Goal: Task Accomplishment & Management: Complete application form

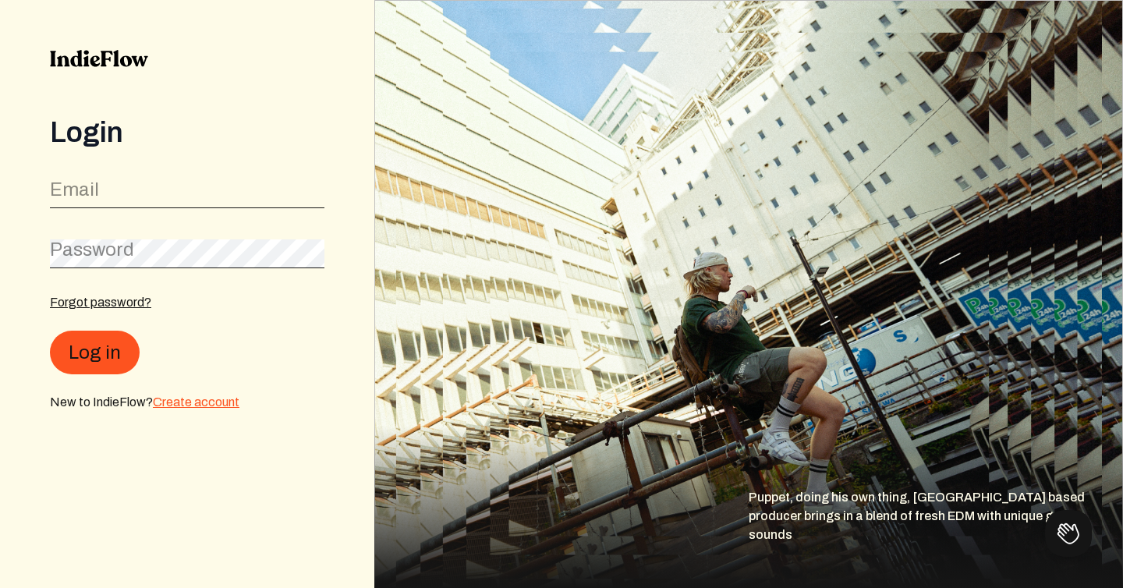
click at [176, 402] on link "Create account" at bounding box center [196, 401] width 87 height 13
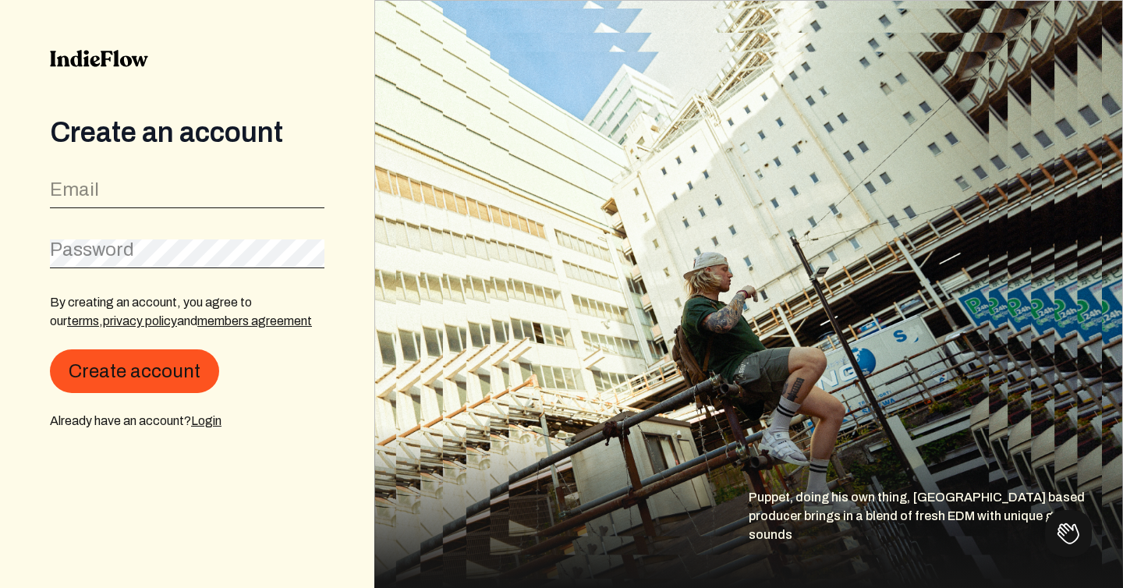
click at [96, 192] on label "Email" at bounding box center [74, 189] width 49 height 25
click at [211, 425] on link "Login" at bounding box center [206, 420] width 30 height 13
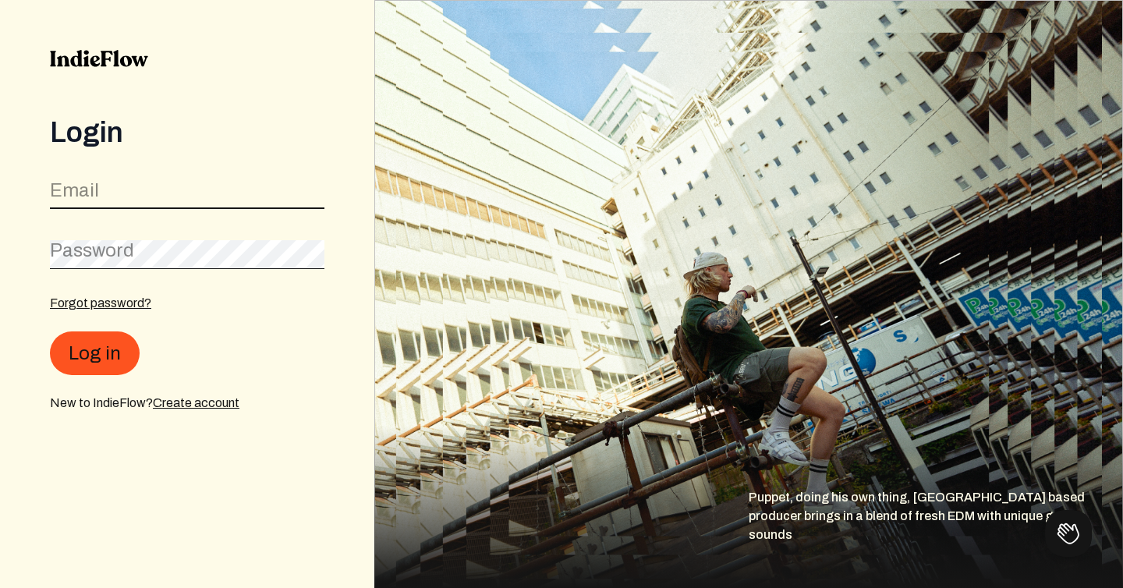
click at [115, 198] on input "email" at bounding box center [187, 194] width 274 height 30
type input "[PERSON_NAME][EMAIL_ADDRESS][DOMAIN_NAME]"
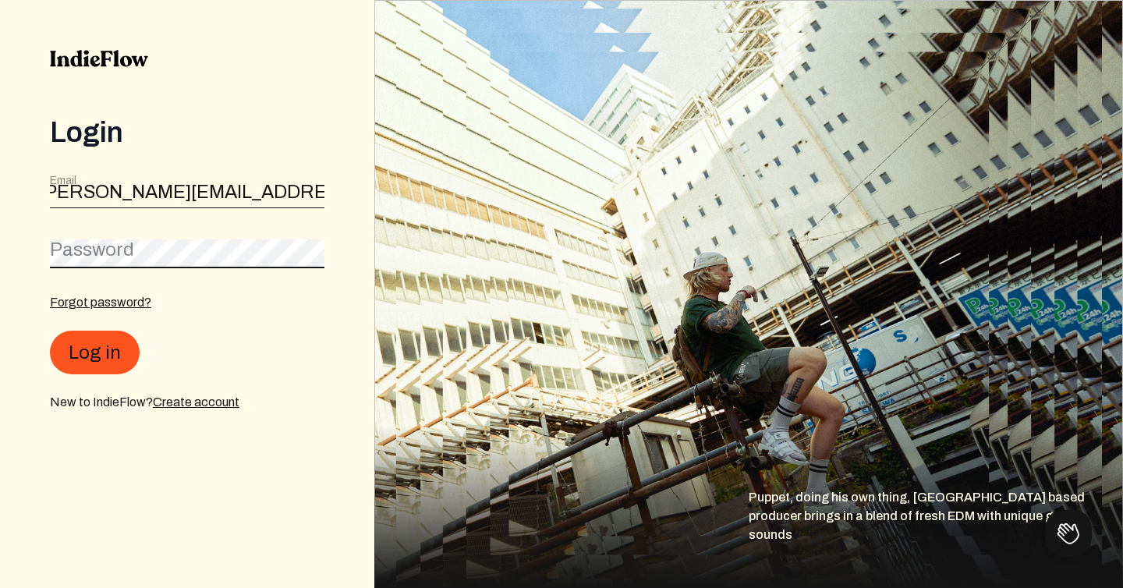
scroll to position [0, 0]
click at [207, 411] on div "New to IndieFlow? Create account" at bounding box center [187, 403] width 274 height 19
click at [209, 402] on link "Create account" at bounding box center [196, 401] width 87 height 13
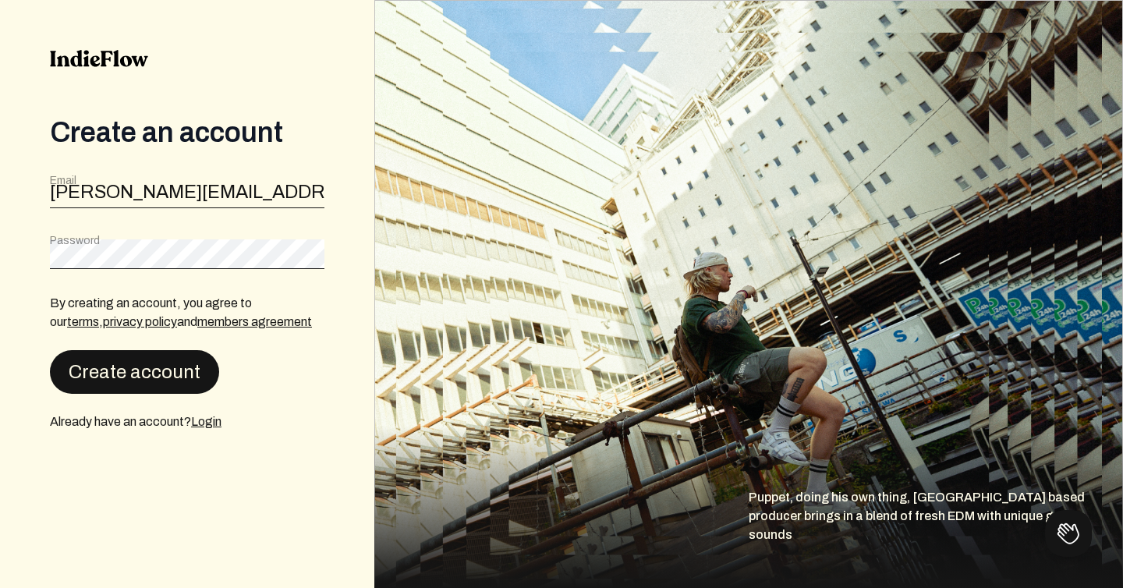
click at [129, 368] on button "Create account" at bounding box center [134, 372] width 169 height 44
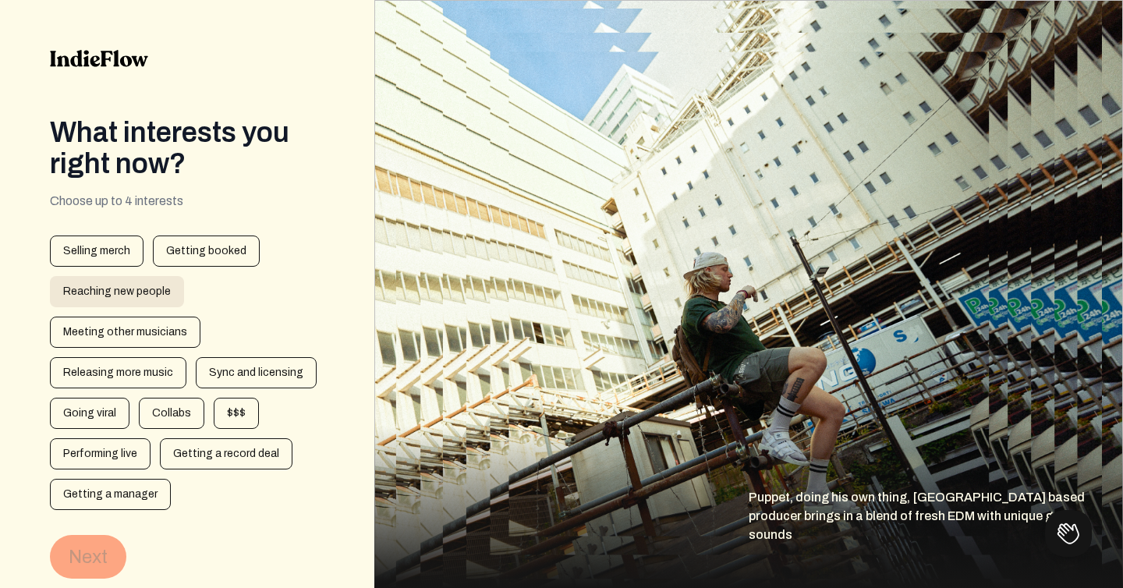
click at [107, 302] on div "Reaching new people" at bounding box center [117, 291] width 134 height 31
click at [81, 558] on button "Next" at bounding box center [88, 557] width 76 height 44
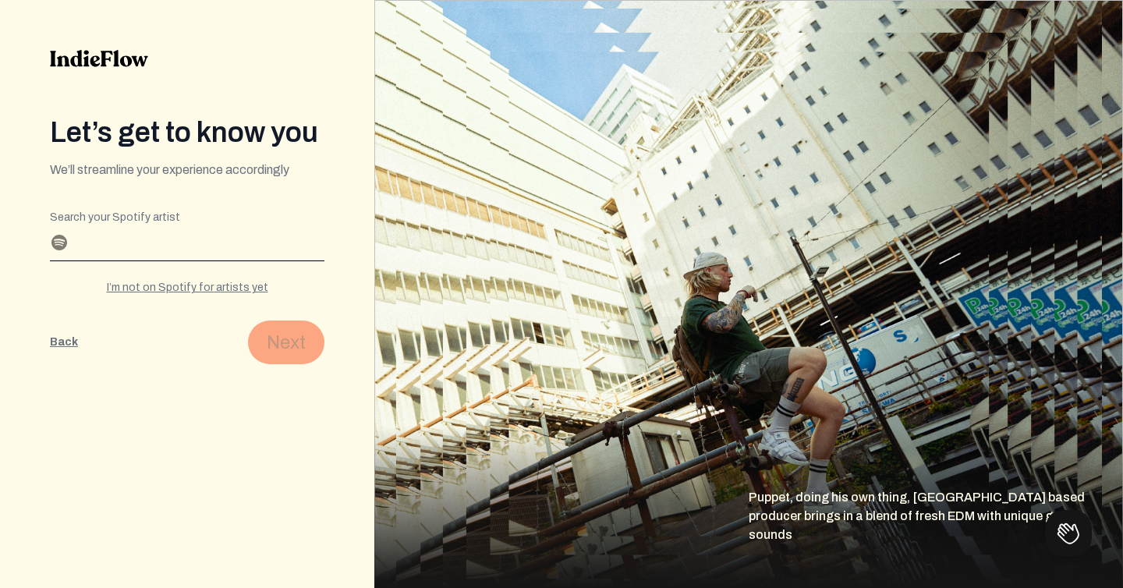
click at [193, 253] on input "Search your Spotify artist" at bounding box center [187, 247] width 274 height 25
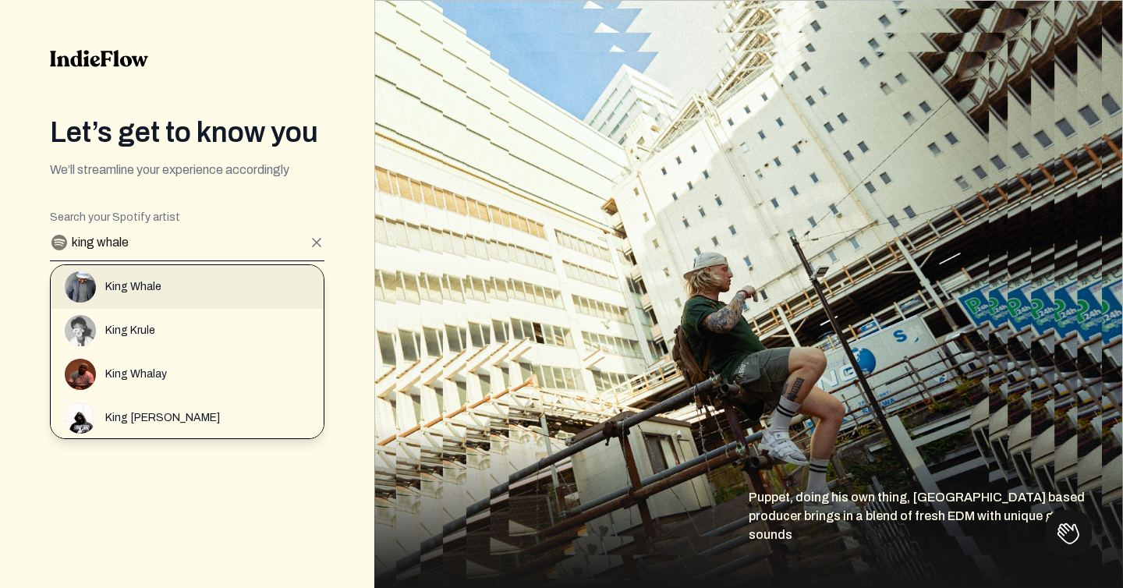
type input "king whale"
click at [164, 294] on div "King Whale" at bounding box center [194, 286] width 259 height 31
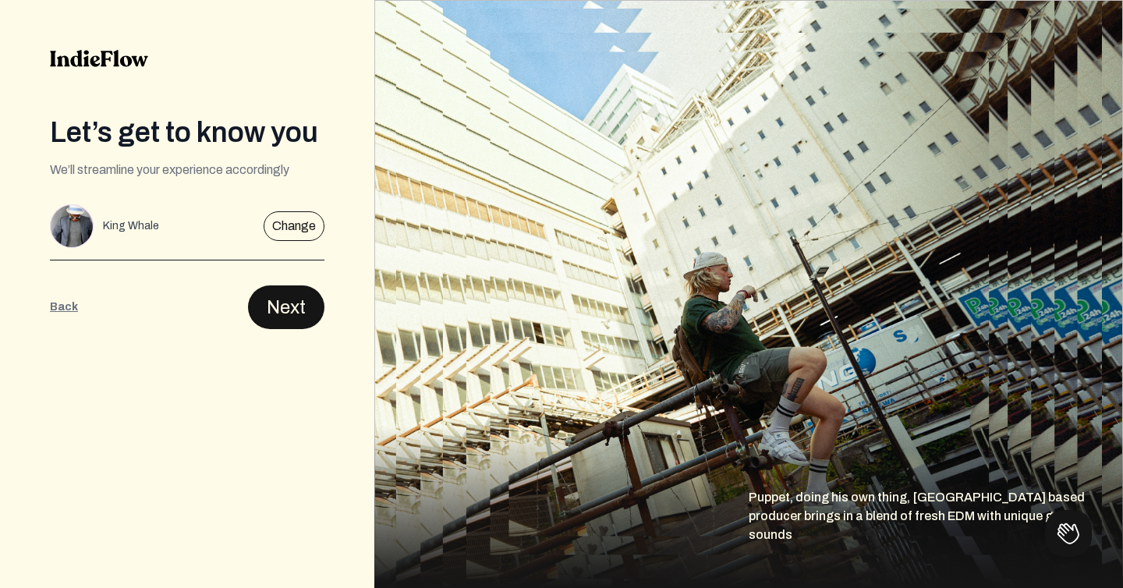
click at [296, 304] on button "Next" at bounding box center [286, 307] width 76 height 44
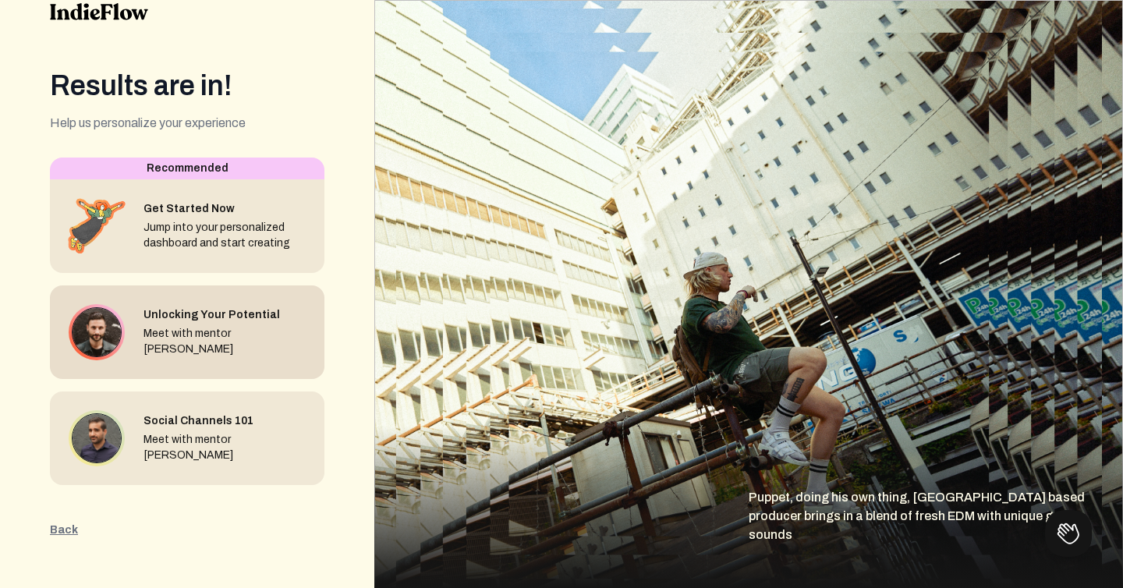
scroll to position [44, 0]
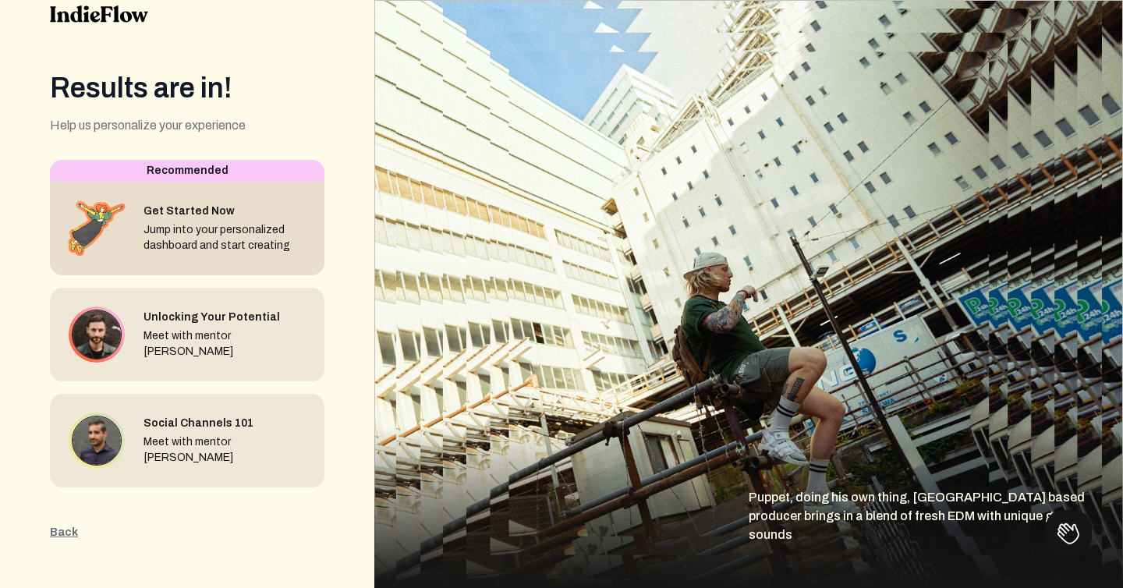
click at [187, 238] on div "Jump into your personalized dashboard and start creating" at bounding box center [227, 237] width 168 height 31
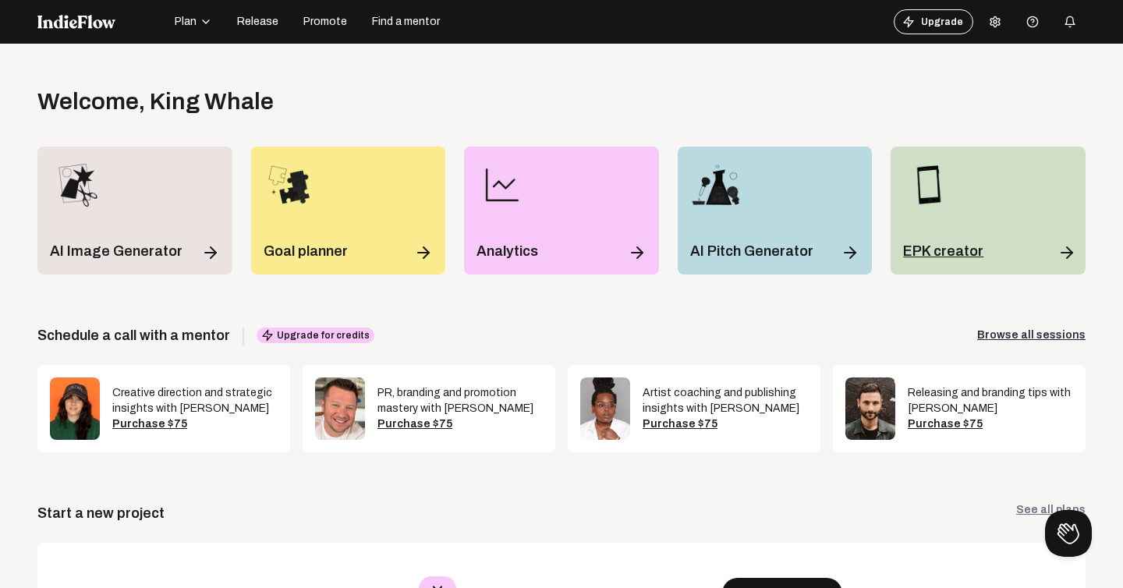
click at [965, 198] on div "EPK creator" at bounding box center [987, 211] width 195 height 128
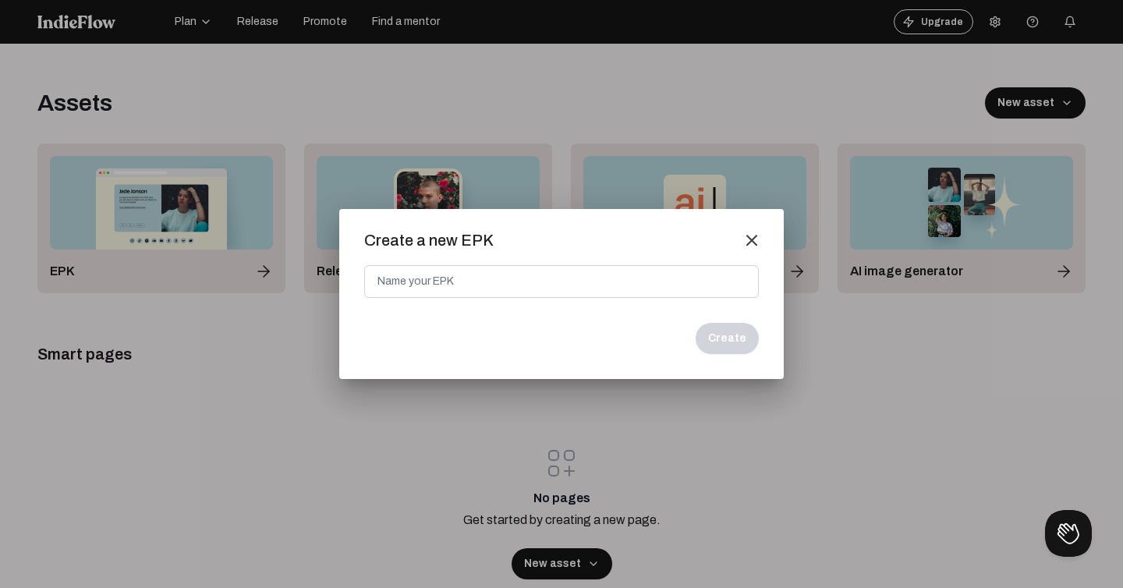
click at [755, 244] on mat-icon "close" at bounding box center [752, 240] width 14 height 14
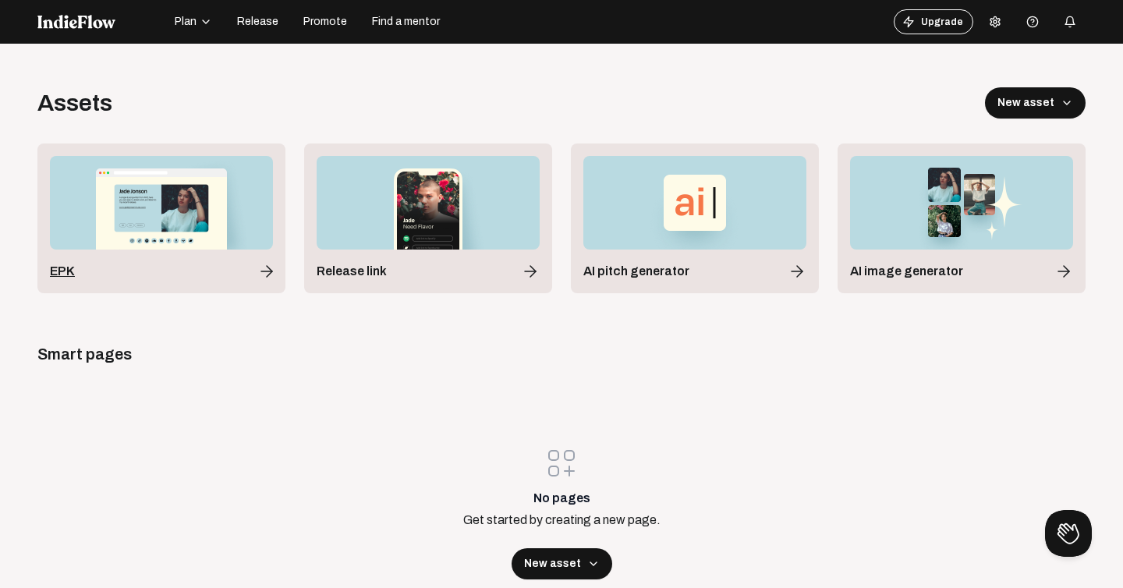
click at [178, 191] on img at bounding box center [161, 203] width 223 height 94
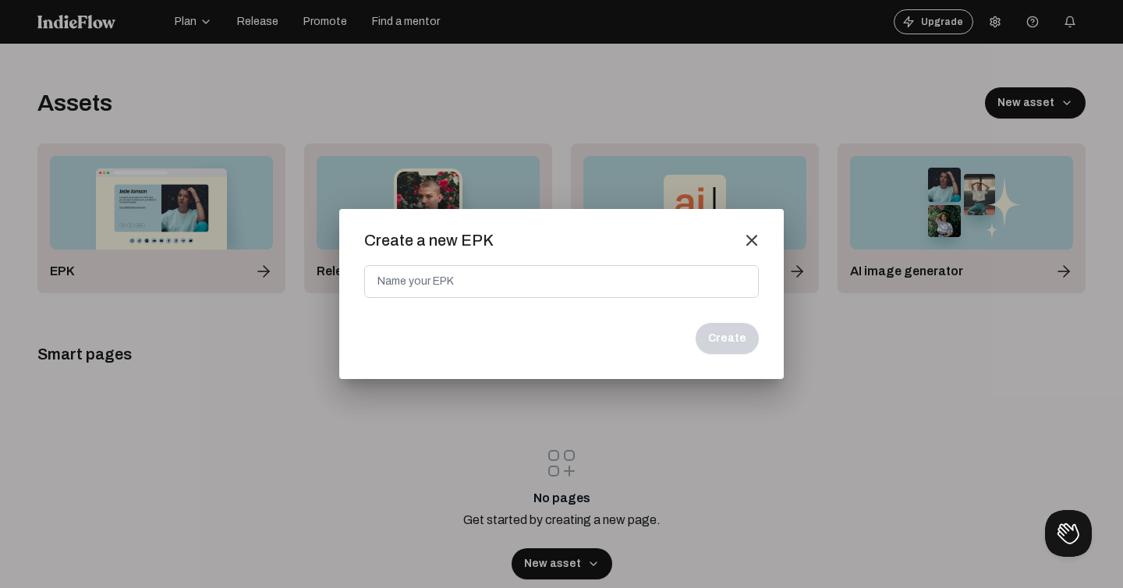
click at [751, 235] on mat-icon "close" at bounding box center [752, 240] width 14 height 14
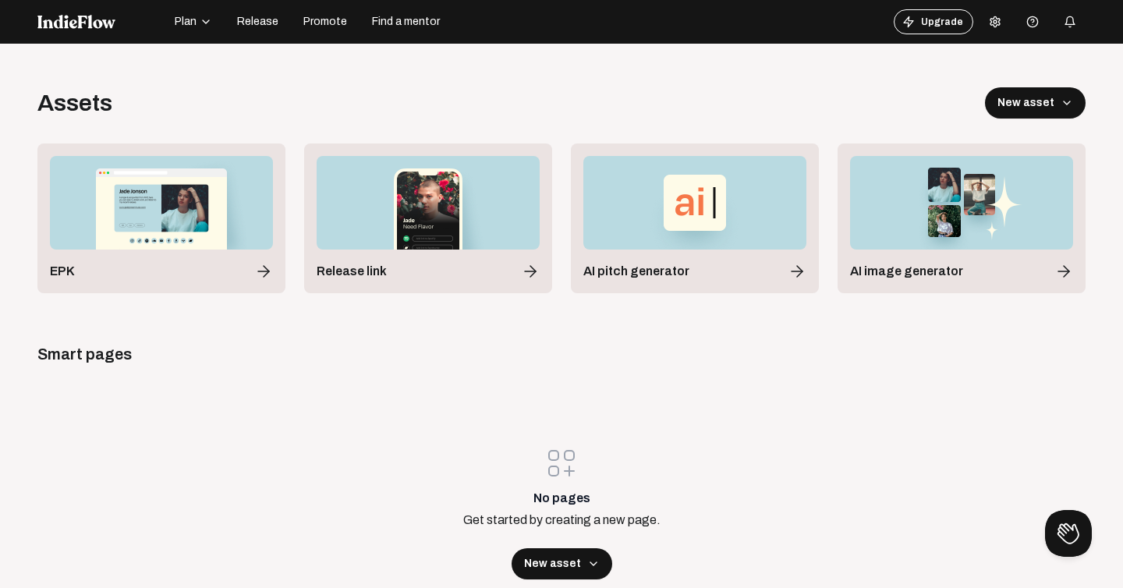
click at [87, 20] on img at bounding box center [76, 22] width 78 height 14
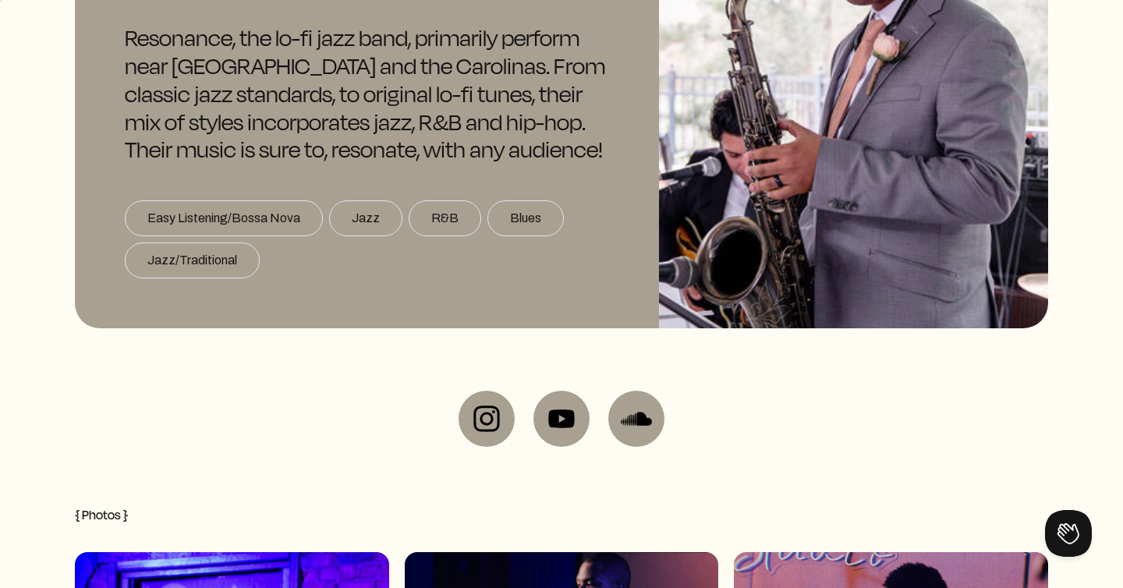
scroll to position [175, 0]
